Goal: Information Seeking & Learning: Learn about a topic

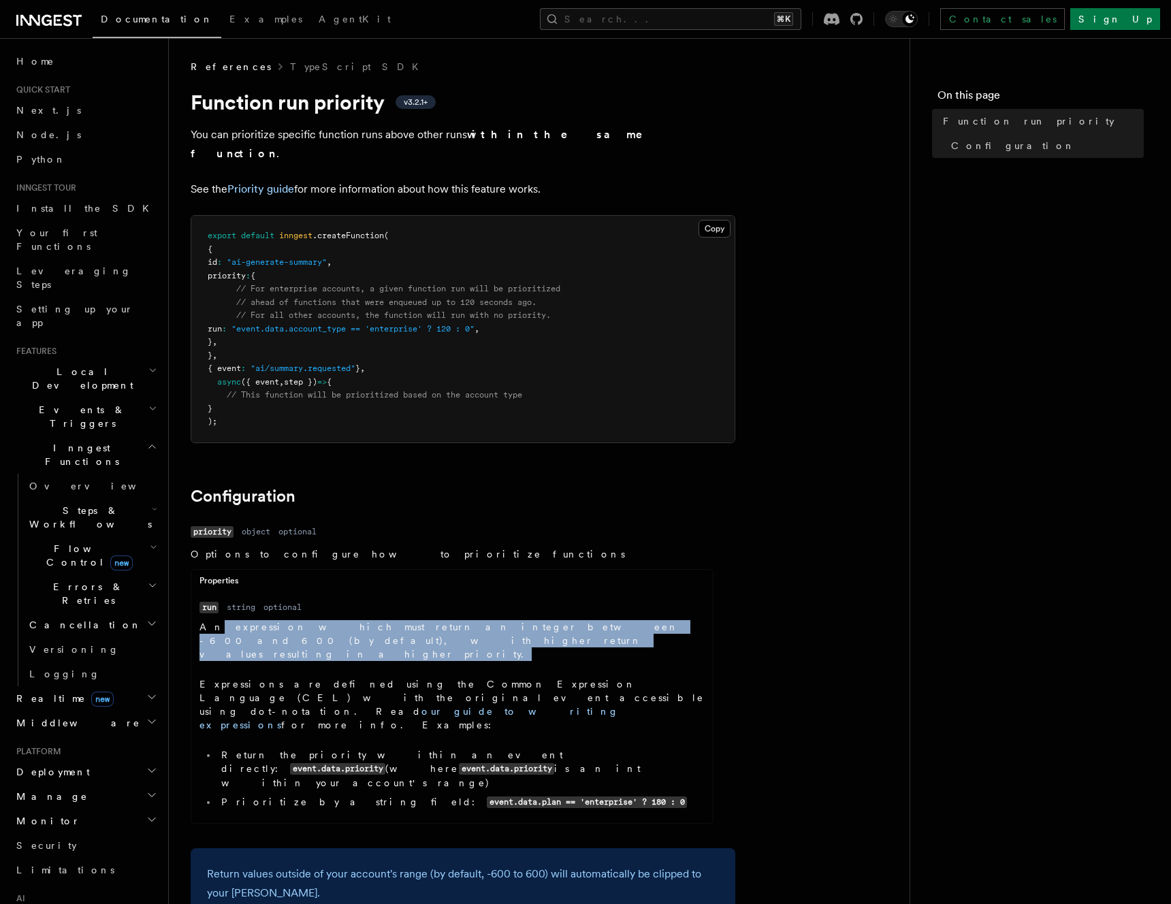
drag, startPoint x: 366, startPoint y: 625, endPoint x: 211, endPoint y: 613, distance: 155.8
click at [211, 620] on p "An expression which must return an integer between -600 and 600 (by default), w…" at bounding box center [452, 640] width 505 height 41
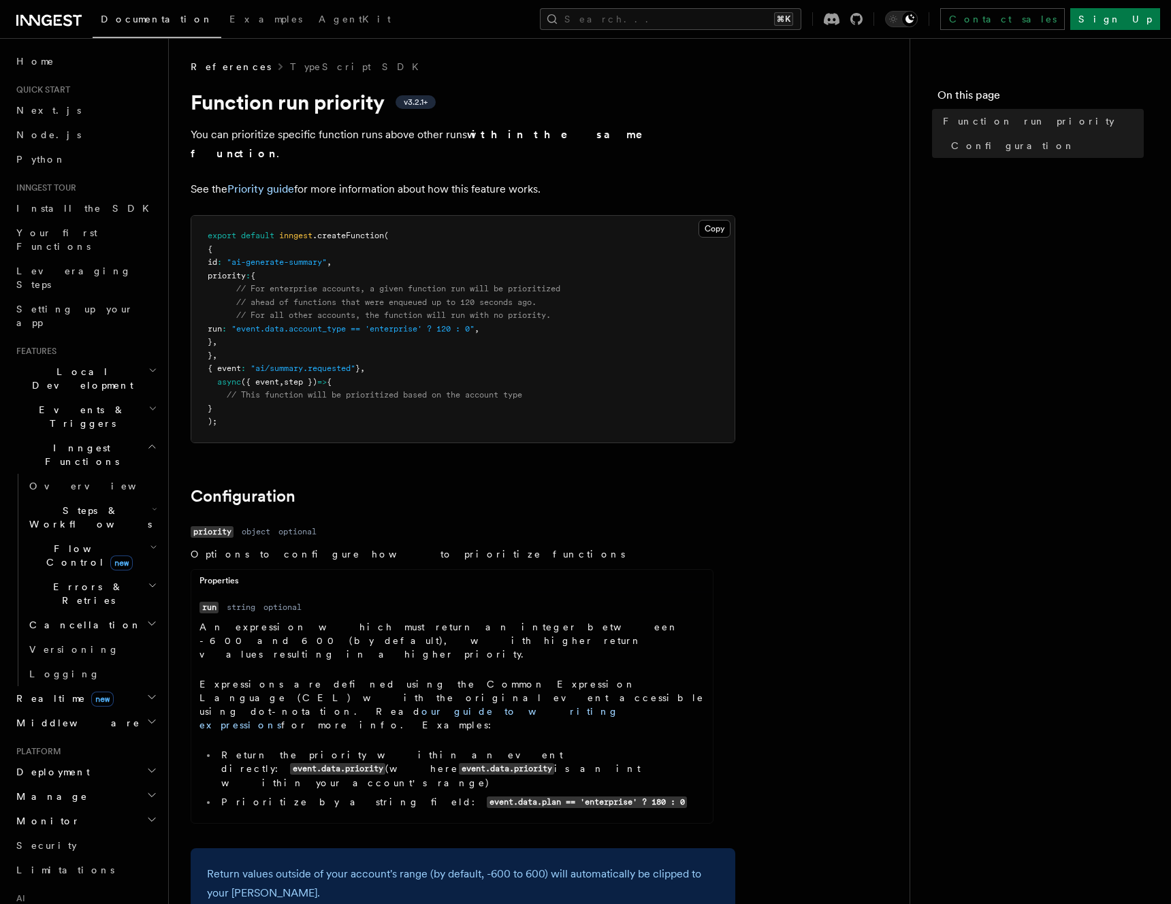
scroll to position [627, 0]
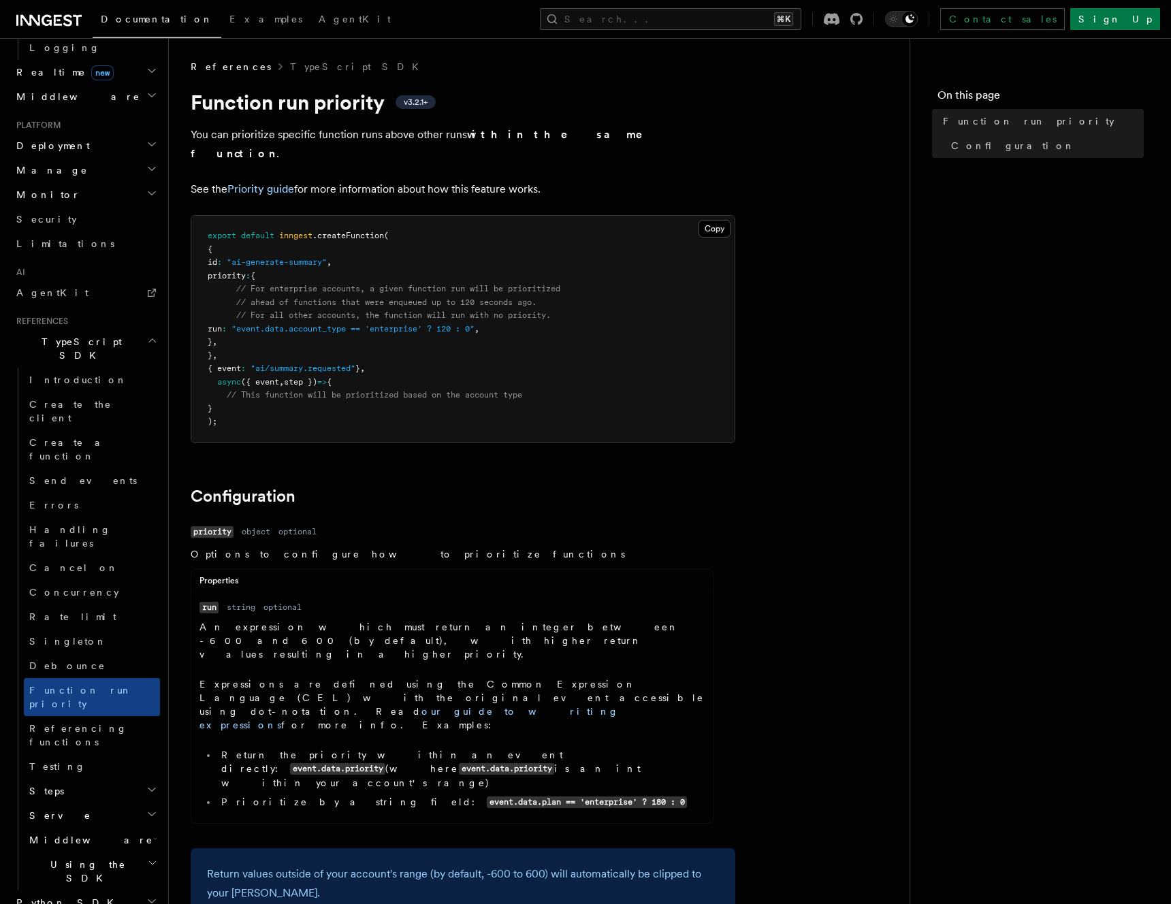
click at [348, 548] on p "Options to configure how to prioritize functions" at bounding box center [452, 555] width 523 height 14
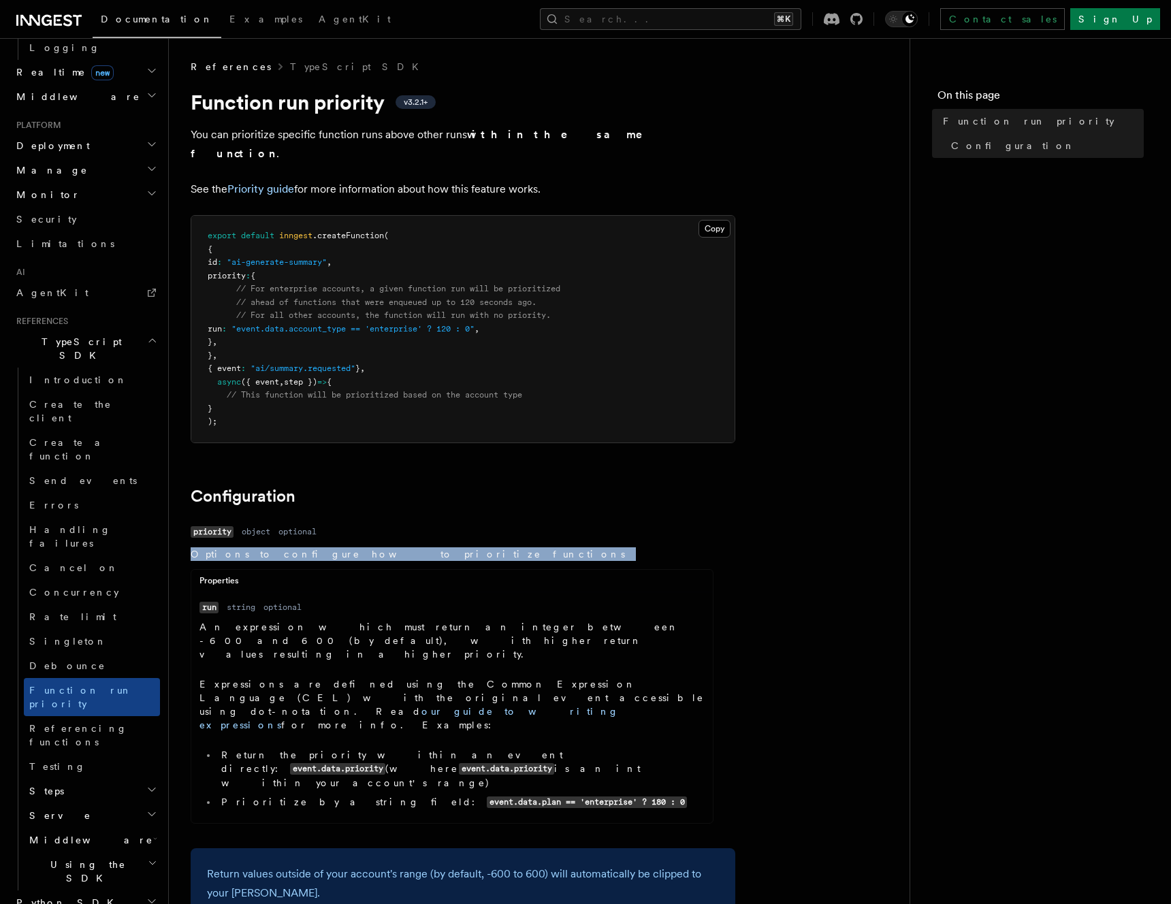
click at [348, 548] on p "Options to configure how to prioritize functions" at bounding box center [452, 555] width 523 height 14
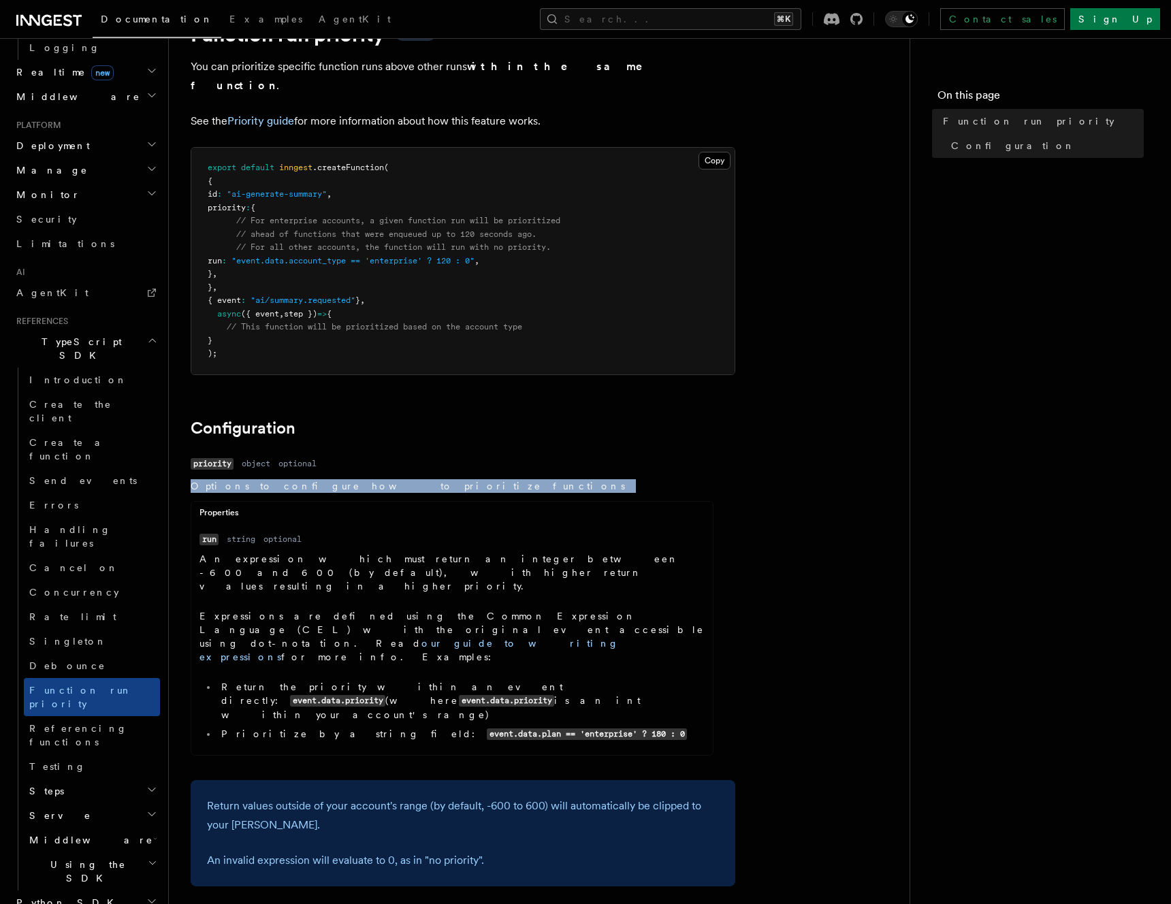
scroll to position [0, 0]
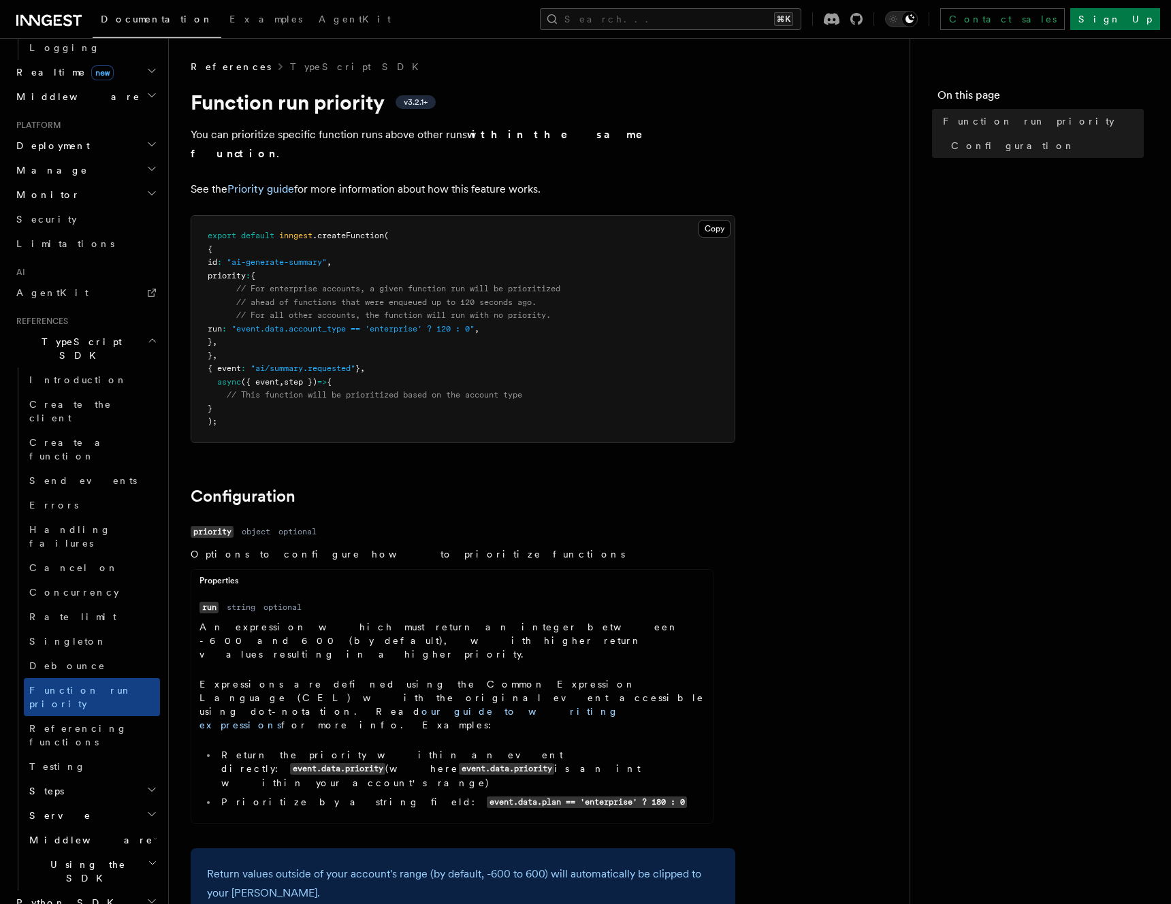
click at [348, 248] on pre "export default inngest .createFunction ( { id : "ai-generate-summary" , priorit…" at bounding box center [462, 329] width 543 height 227
click at [259, 183] on link "Priority guide" at bounding box center [260, 189] width 67 height 13
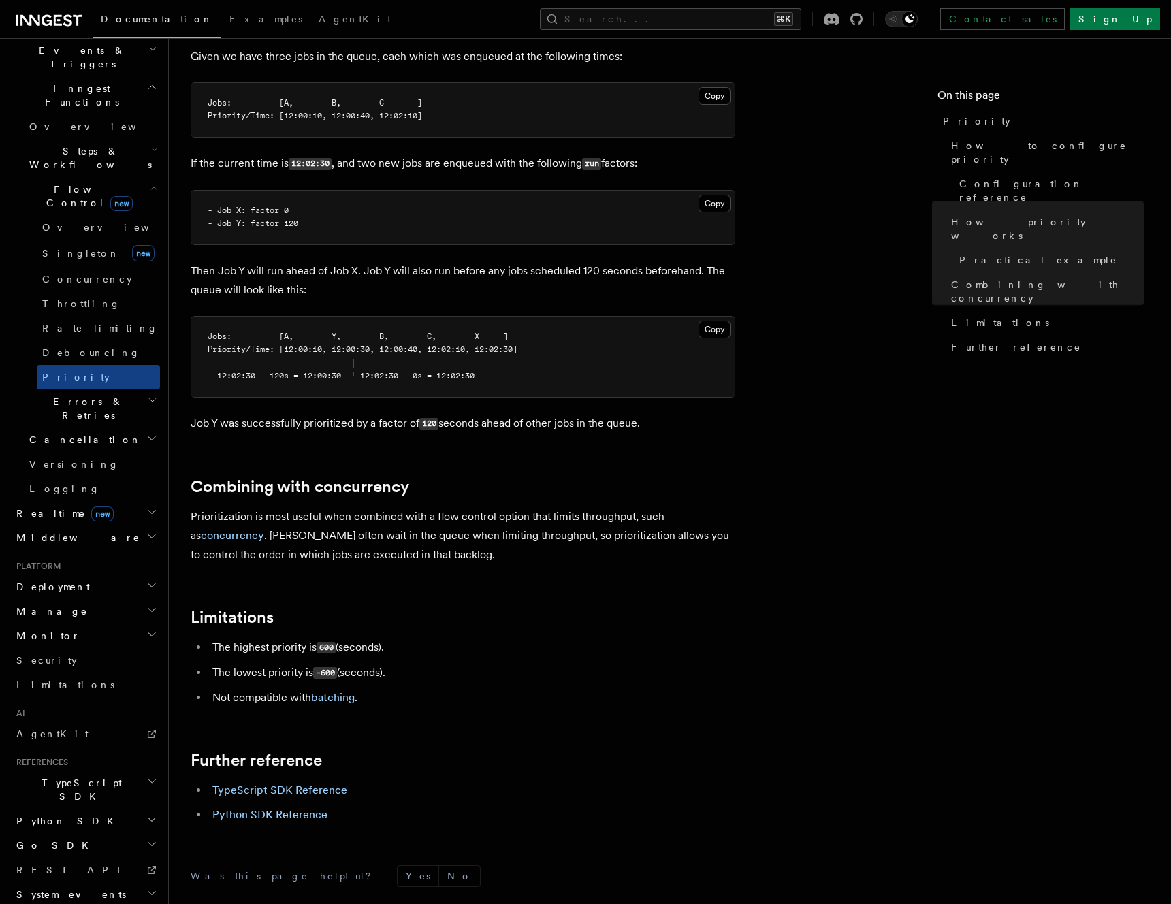
scroll to position [1049, 0]
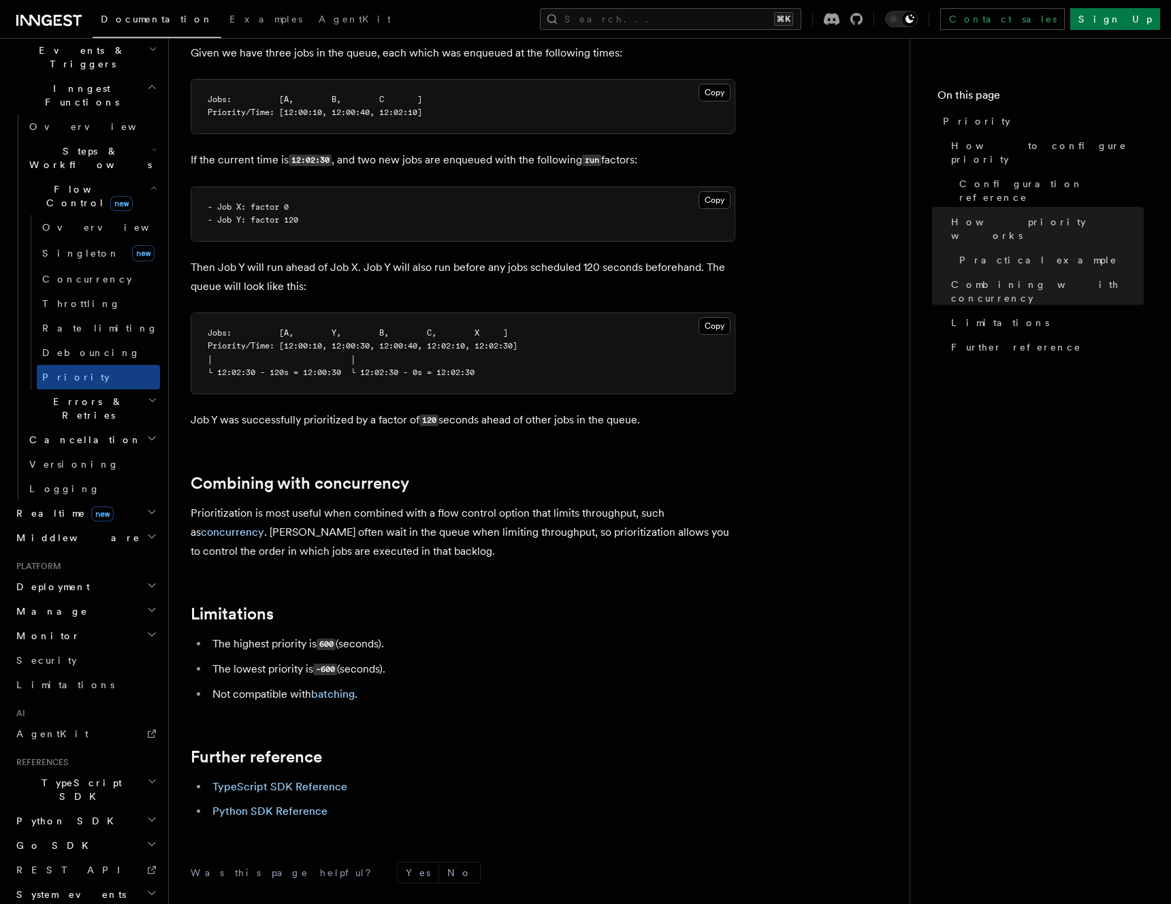
click at [334, 664] on code "-600" at bounding box center [325, 670] width 24 height 12
click at [404, 660] on li "The lowest priority is -600 (seconds)." at bounding box center [471, 670] width 527 height 20
click at [330, 688] on link "batching" at bounding box center [333, 694] width 44 height 13
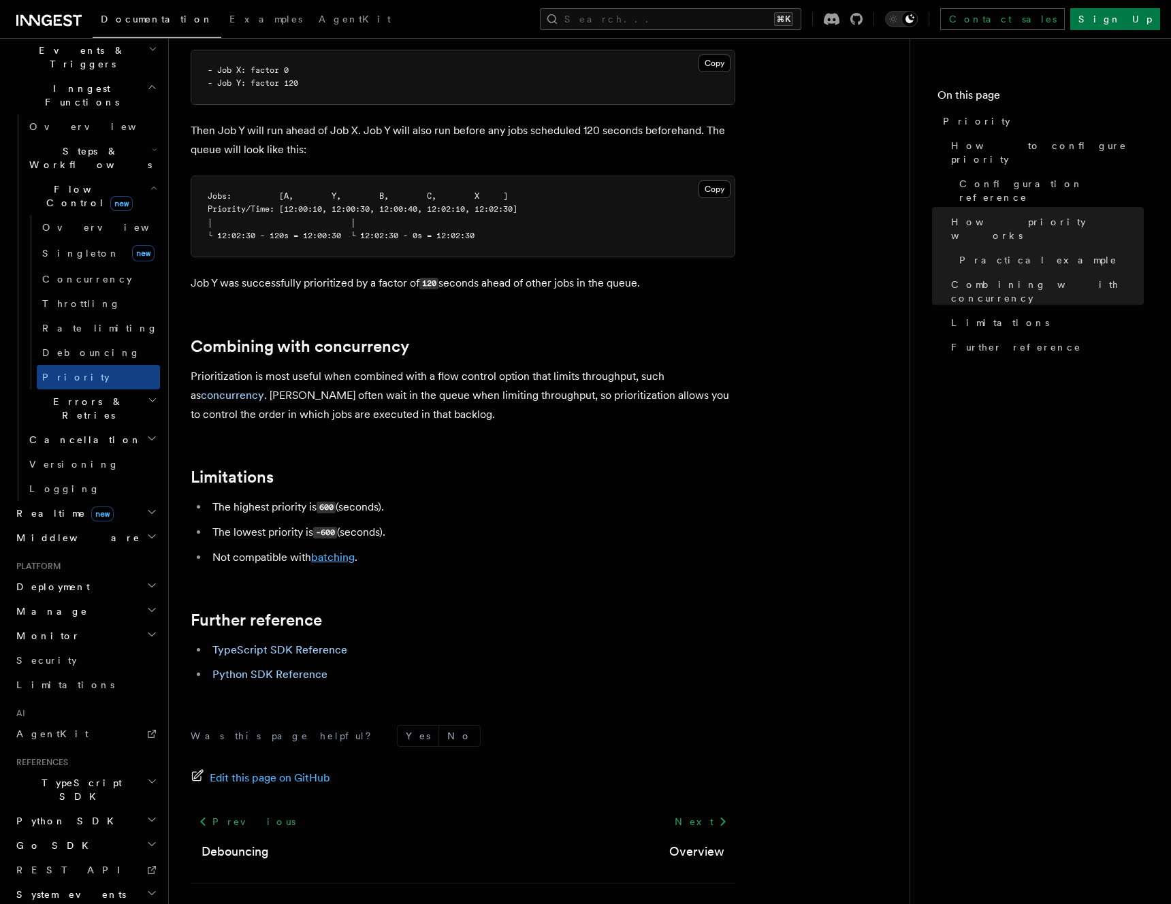
scroll to position [1214, 0]
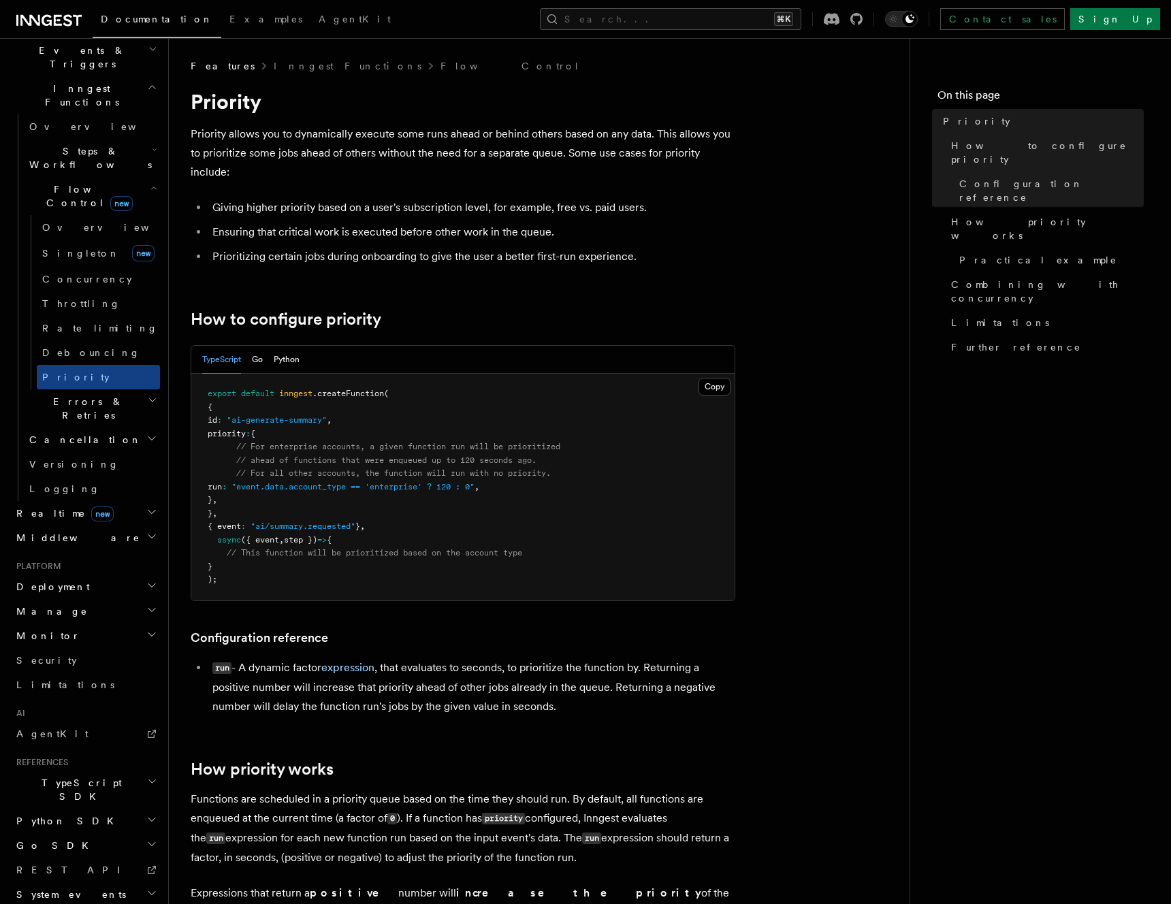
scroll to position [1, 0]
click at [263, 360] on button "Go" at bounding box center [257, 359] width 11 height 28
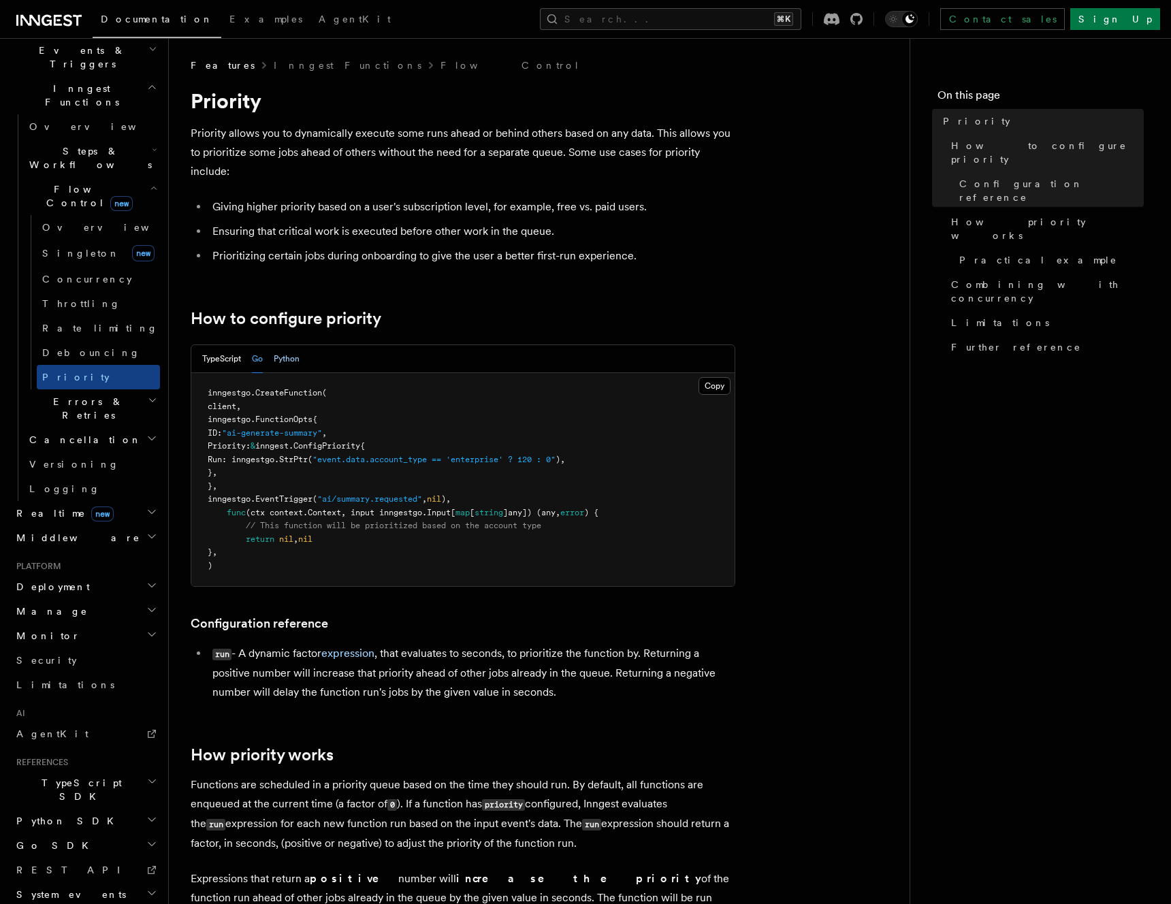
click at [287, 360] on button "Python" at bounding box center [287, 359] width 26 height 28
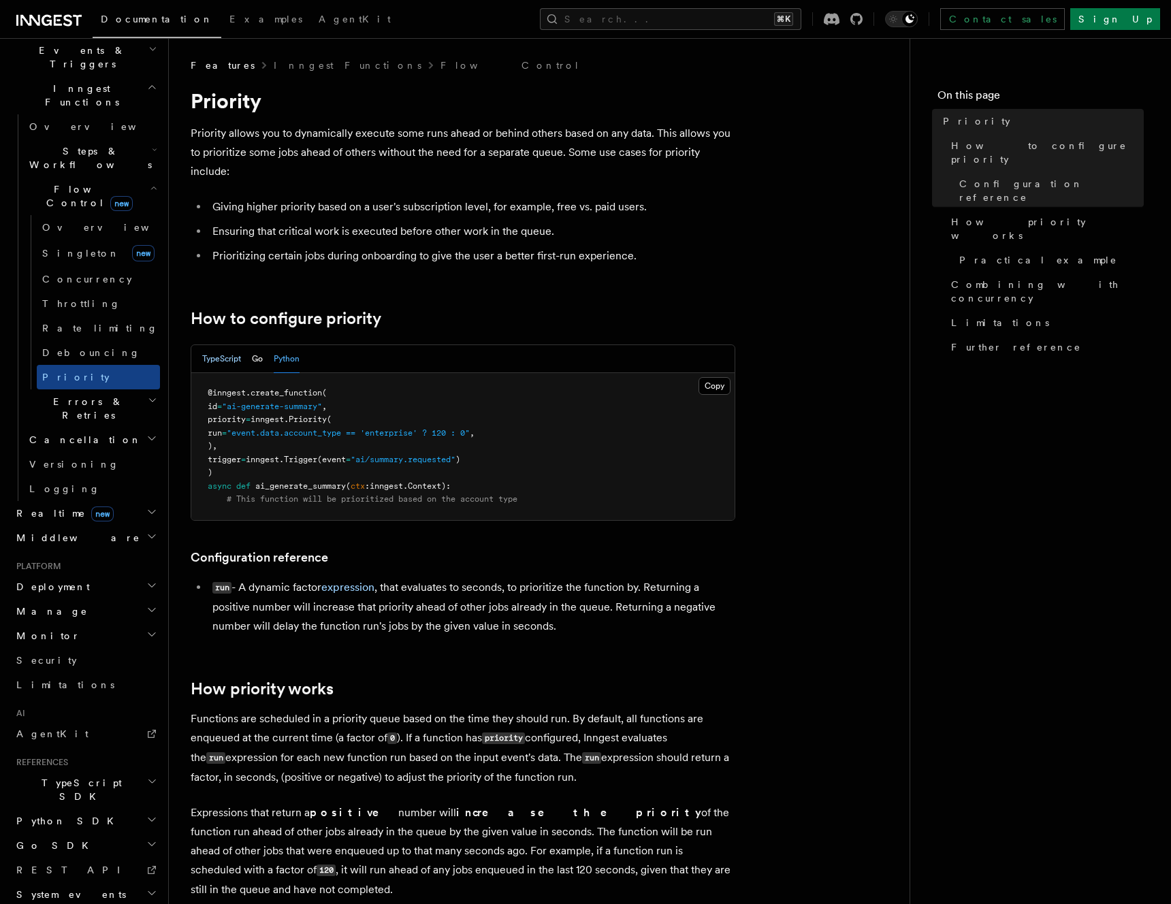
click at [219, 358] on button "TypeScript" at bounding box center [221, 359] width 39 height 28
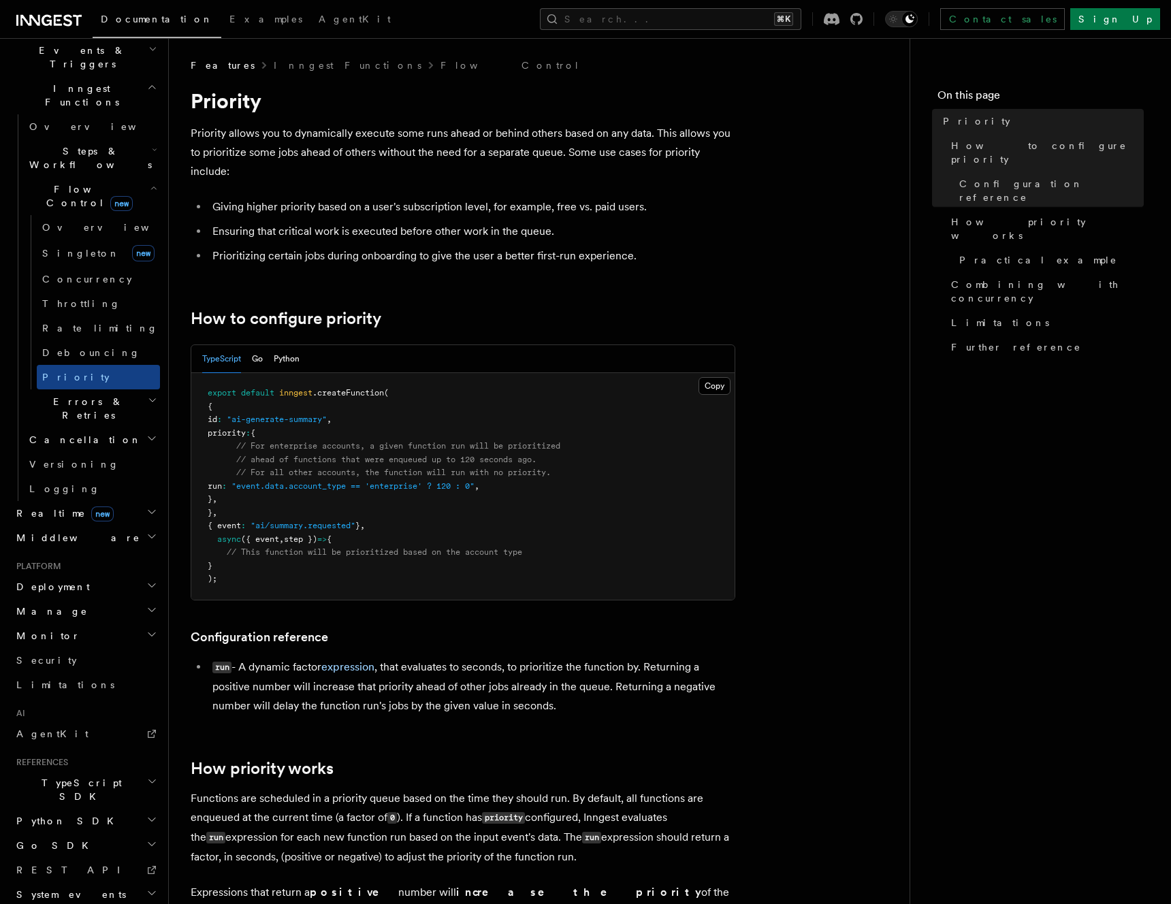
click at [562, 497] on pre "export default inngest .createFunction ( { id : "ai-generate-summary" , priorit…" at bounding box center [462, 486] width 543 height 227
click at [1035, 253] on span "Practical example" at bounding box center [1039, 260] width 158 height 14
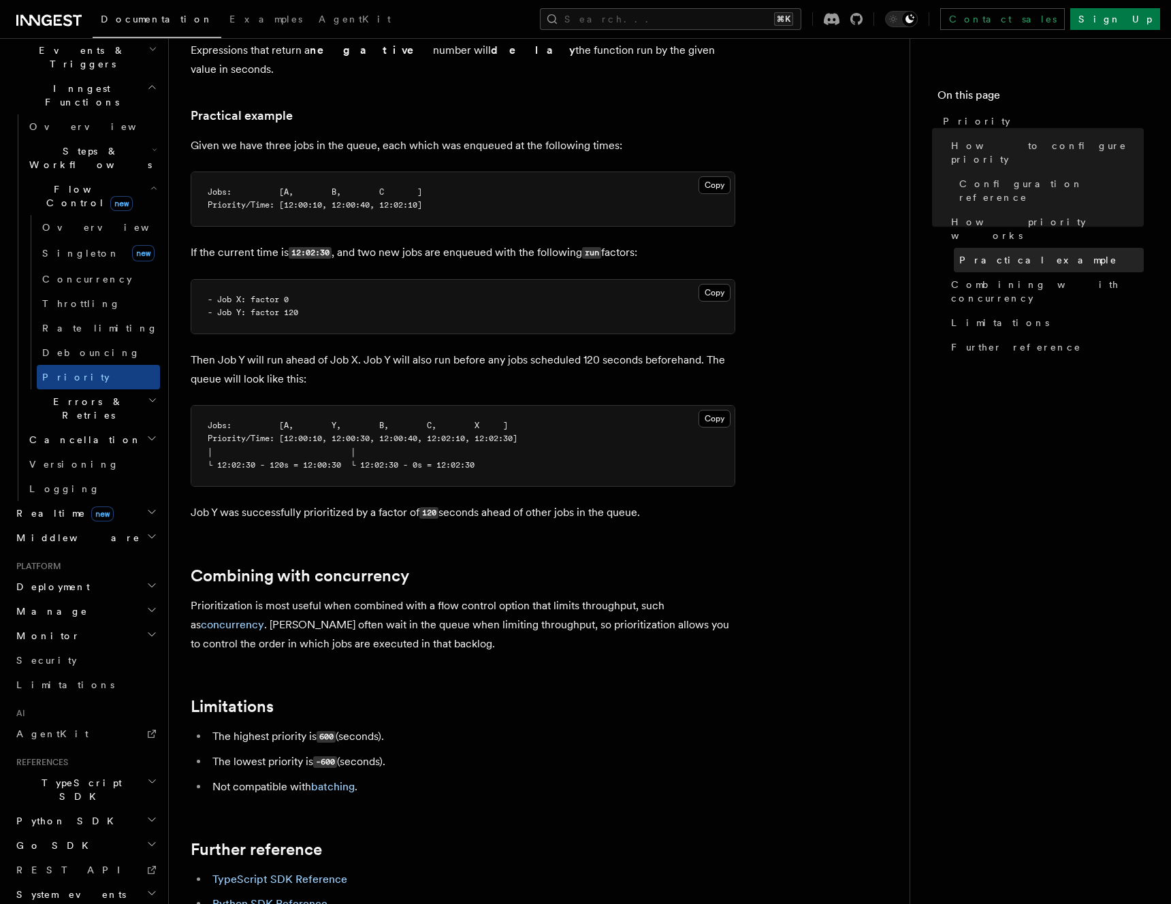
scroll to position [978, 0]
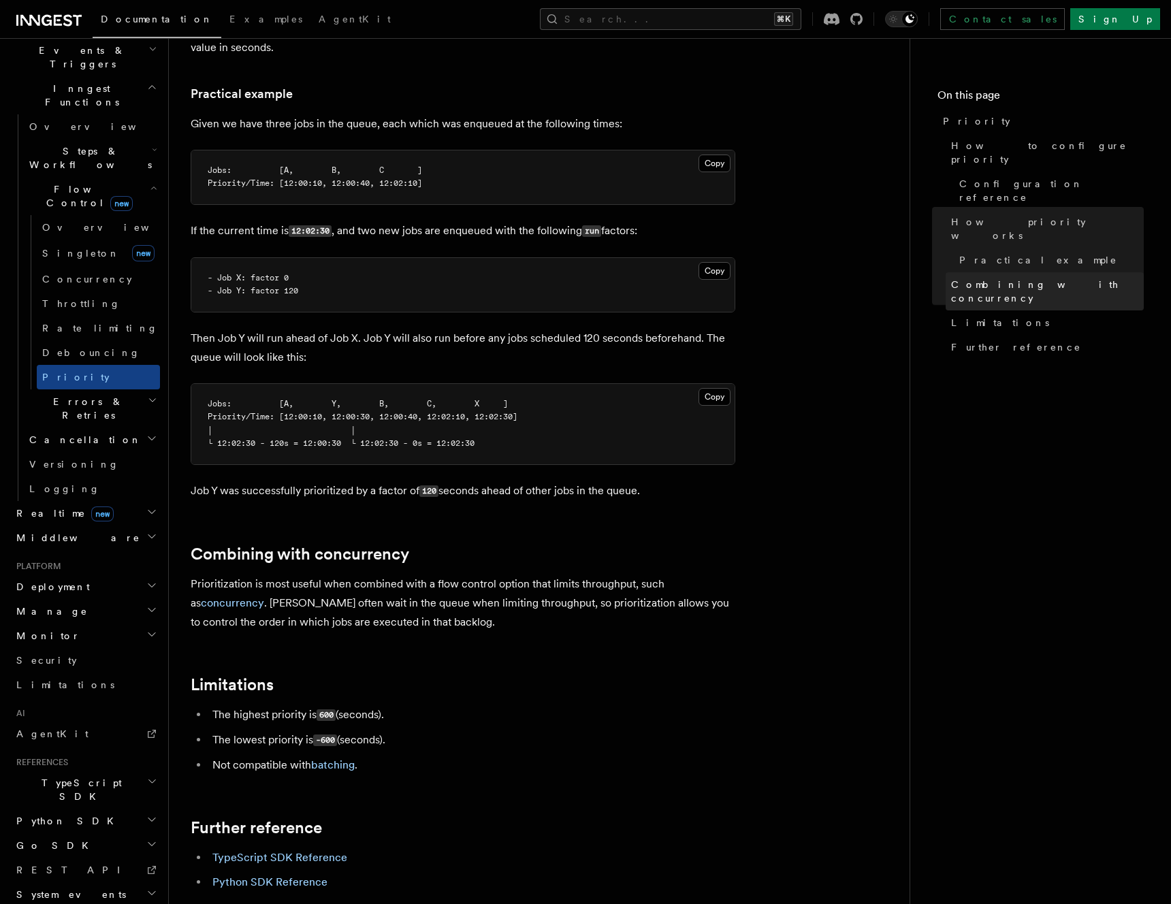
click at [1037, 278] on span "Combining with concurrency" at bounding box center [1047, 291] width 193 height 27
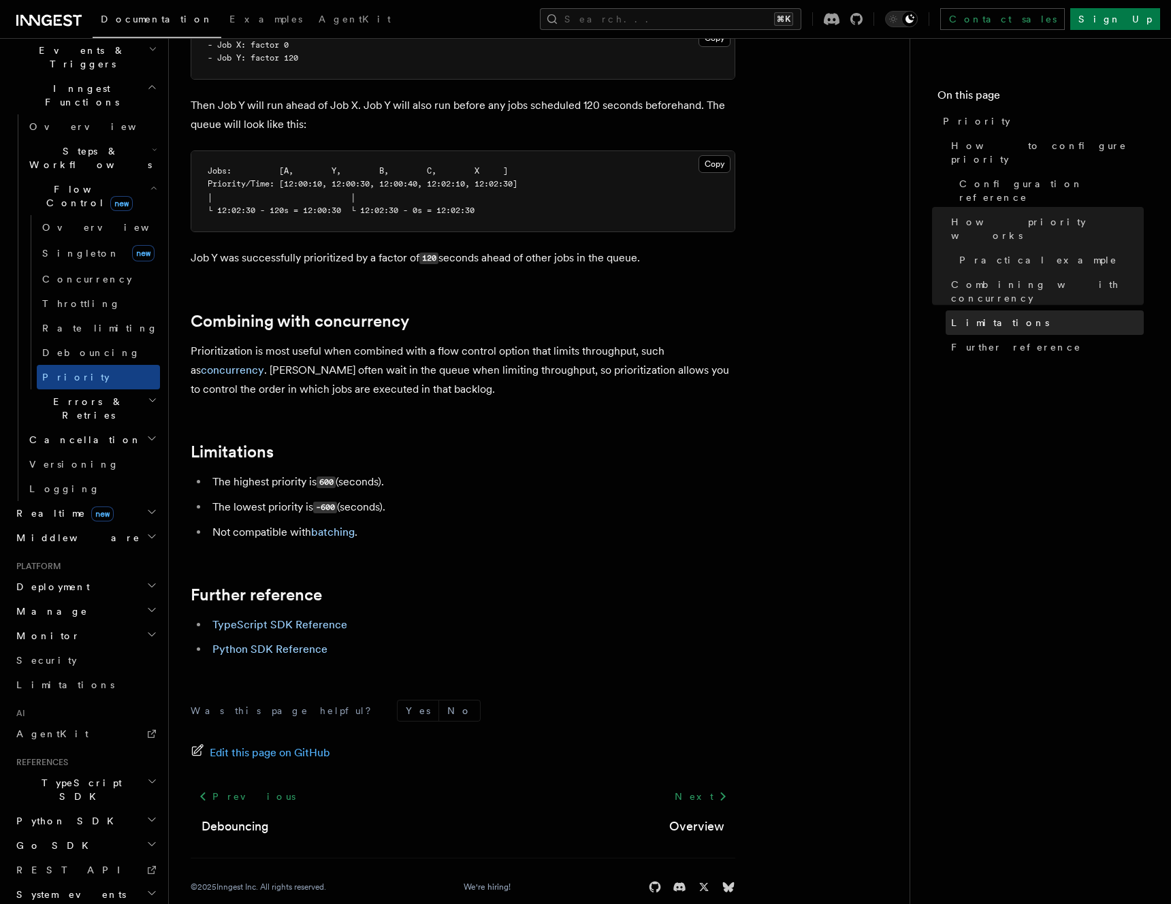
scroll to position [1214, 0]
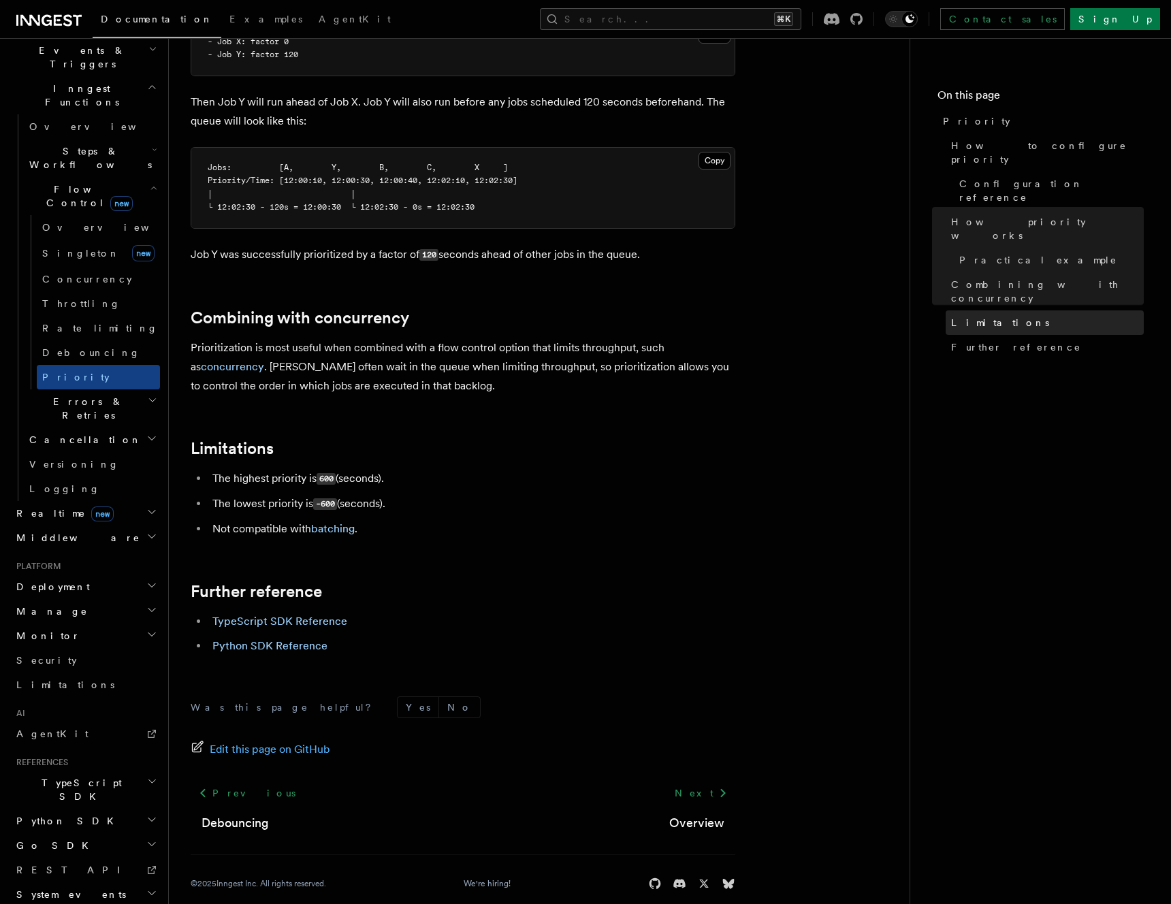
click at [1028, 311] on link "Limitations" at bounding box center [1045, 323] width 198 height 25
click at [1020, 341] on span "Further reference" at bounding box center [1016, 348] width 130 height 14
click at [1011, 311] on link "Limitations" at bounding box center [1045, 323] width 198 height 25
click at [551, 338] on p "Prioritization is most useful when combined with a flow control option that lim…" at bounding box center [463, 366] width 545 height 57
